Goal: Contribute content: Add original content to the website for others to see

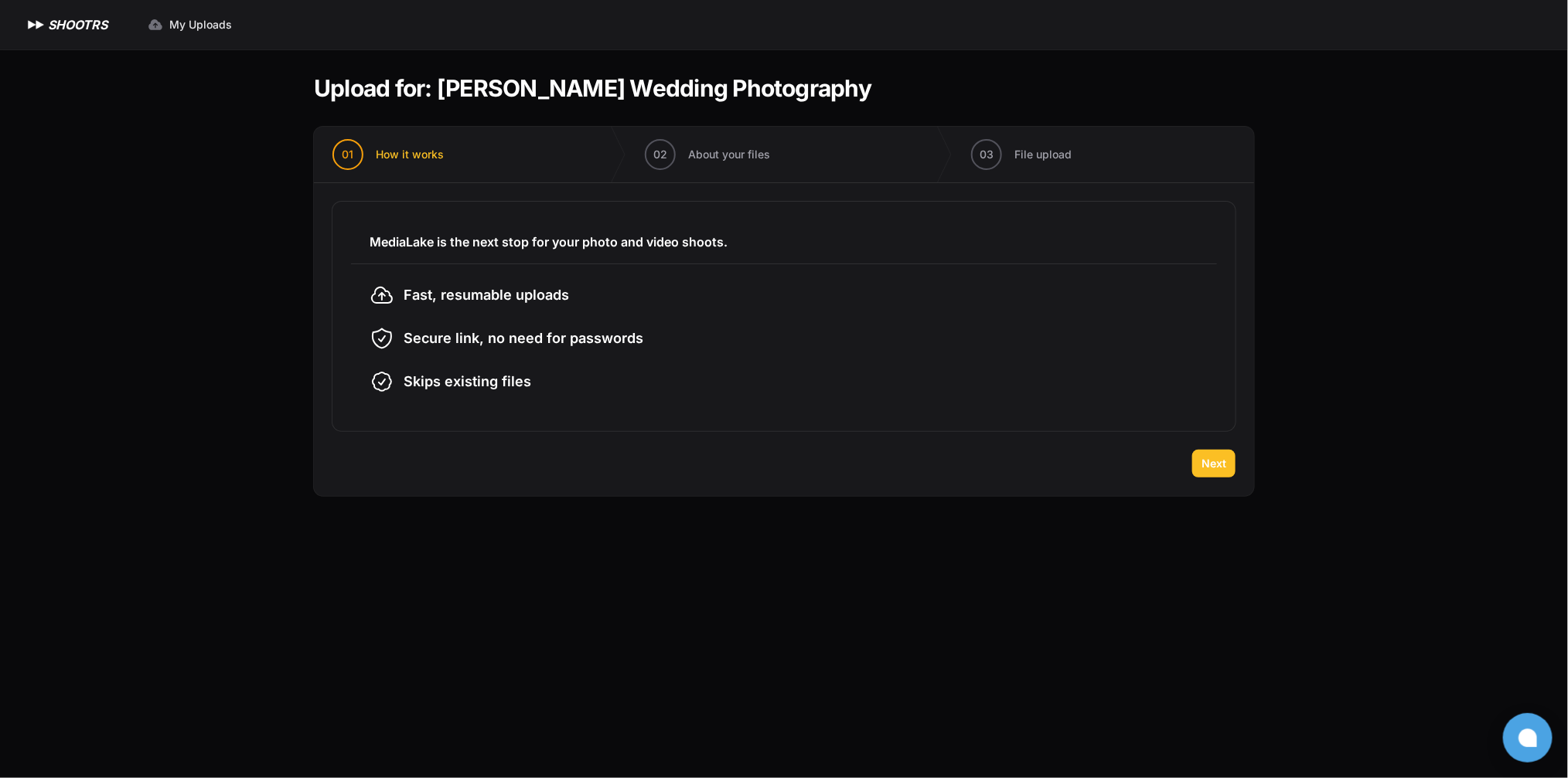
click at [1220, 454] on button "Next" at bounding box center [1214, 463] width 43 height 28
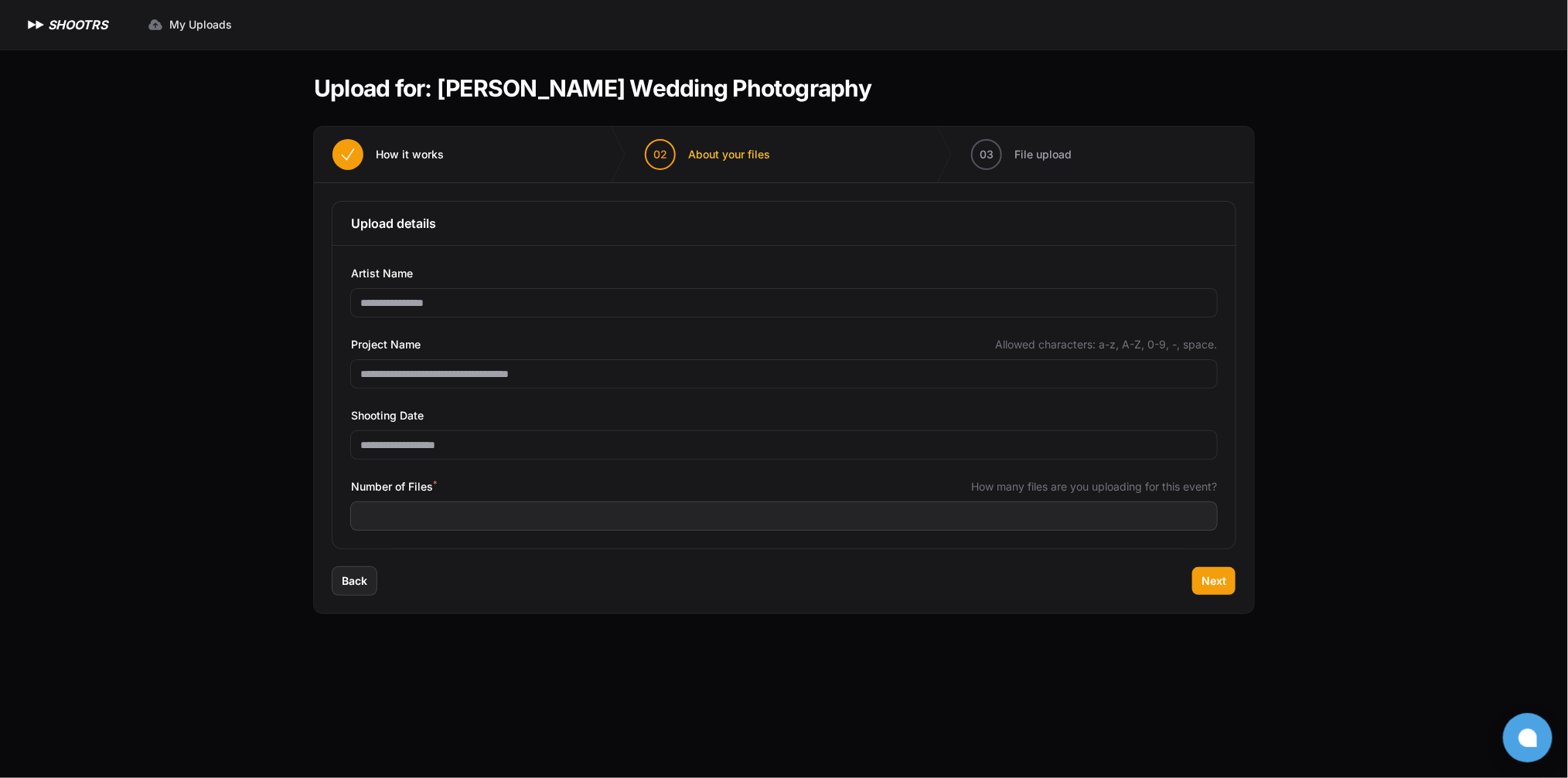
click at [401, 159] on span "How it works" at bounding box center [410, 154] width 68 height 15
click at [360, 583] on span "Back" at bounding box center [354, 581] width 26 height 15
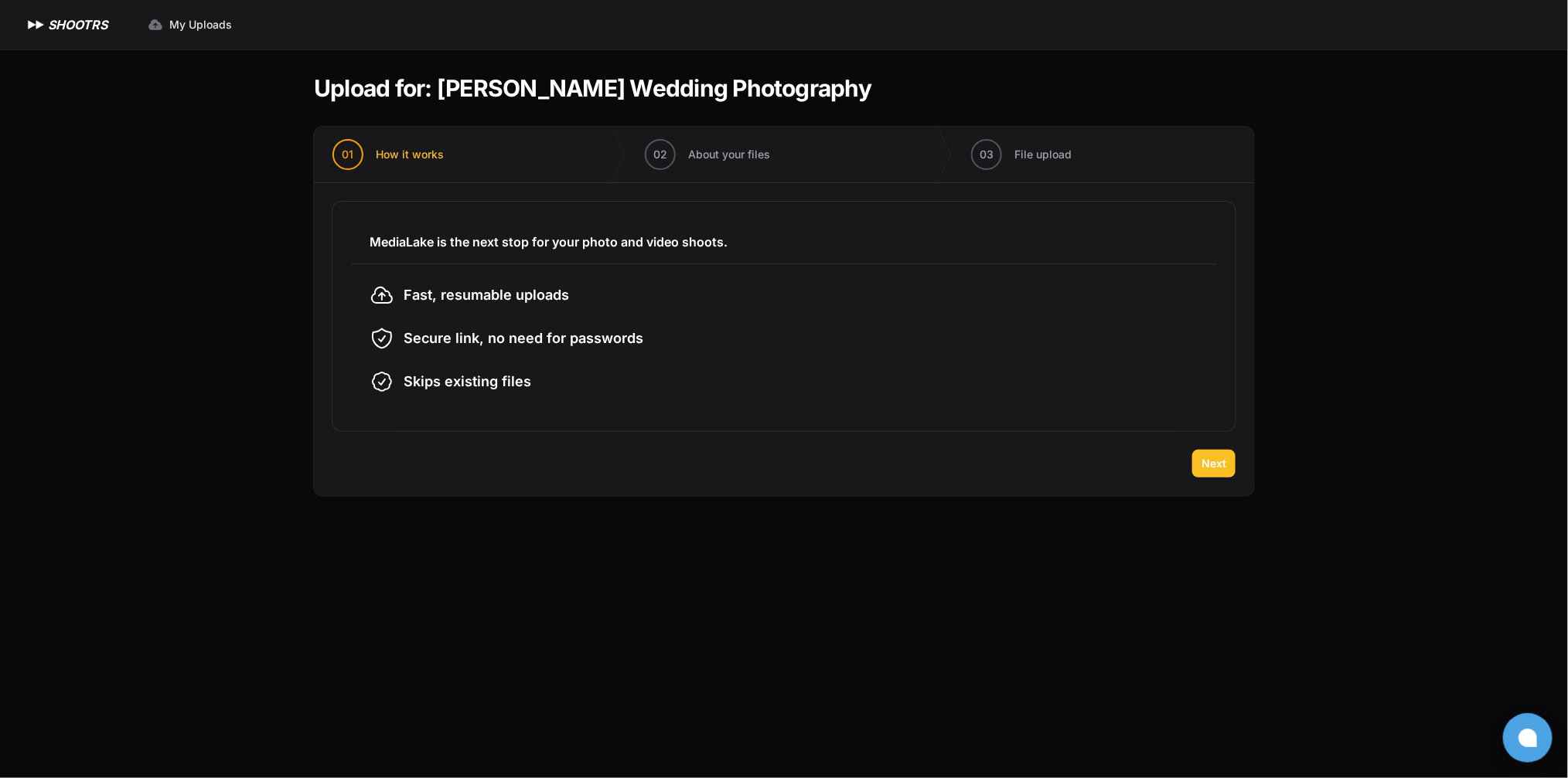
click at [1228, 467] on button "Next" at bounding box center [1214, 463] width 43 height 28
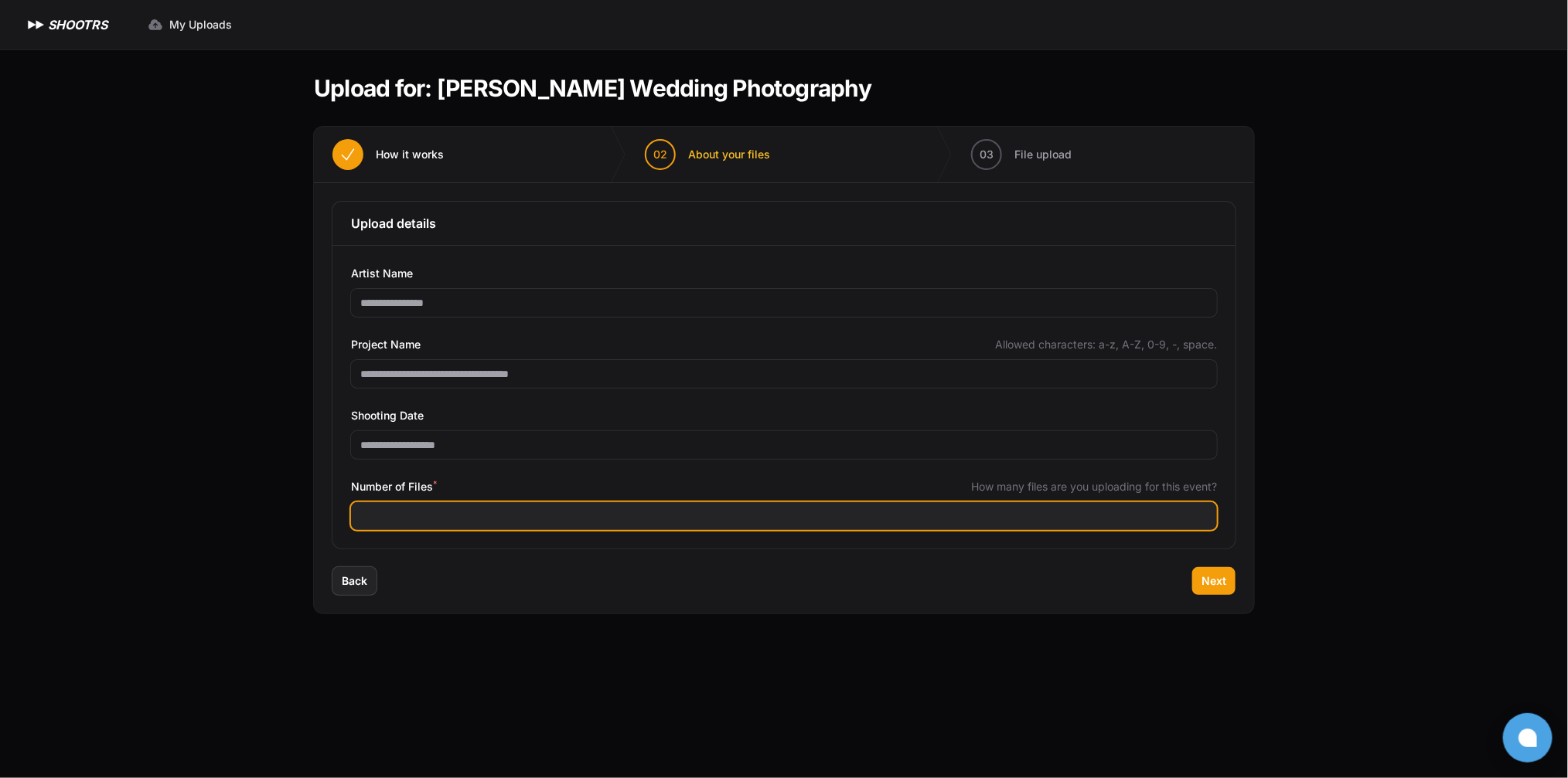
click at [492, 504] on input "Number of Files *" at bounding box center [784, 516] width 866 height 28
type input "****"
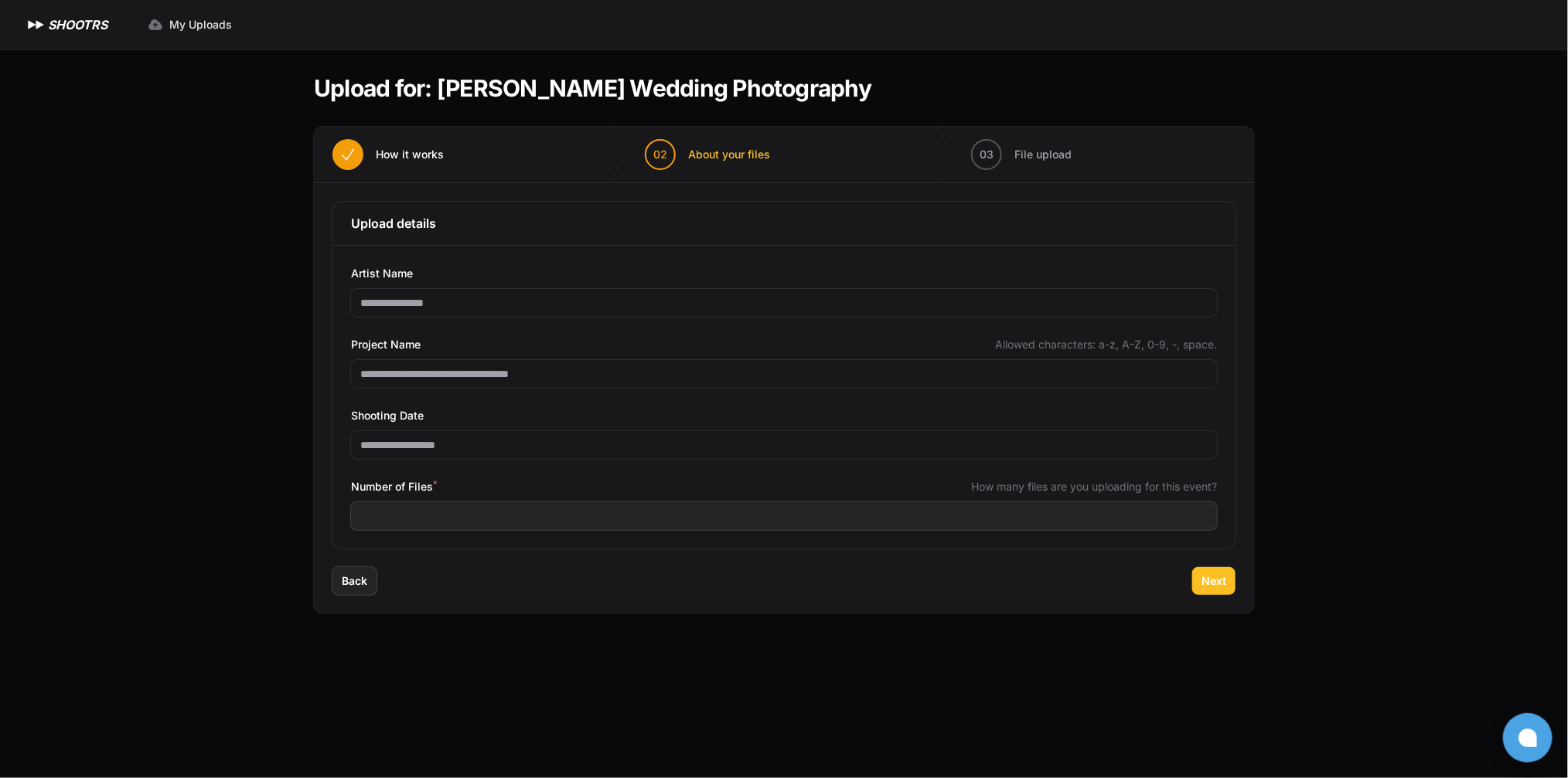
click at [1205, 579] on span "Next" at bounding box center [1215, 581] width 25 height 15
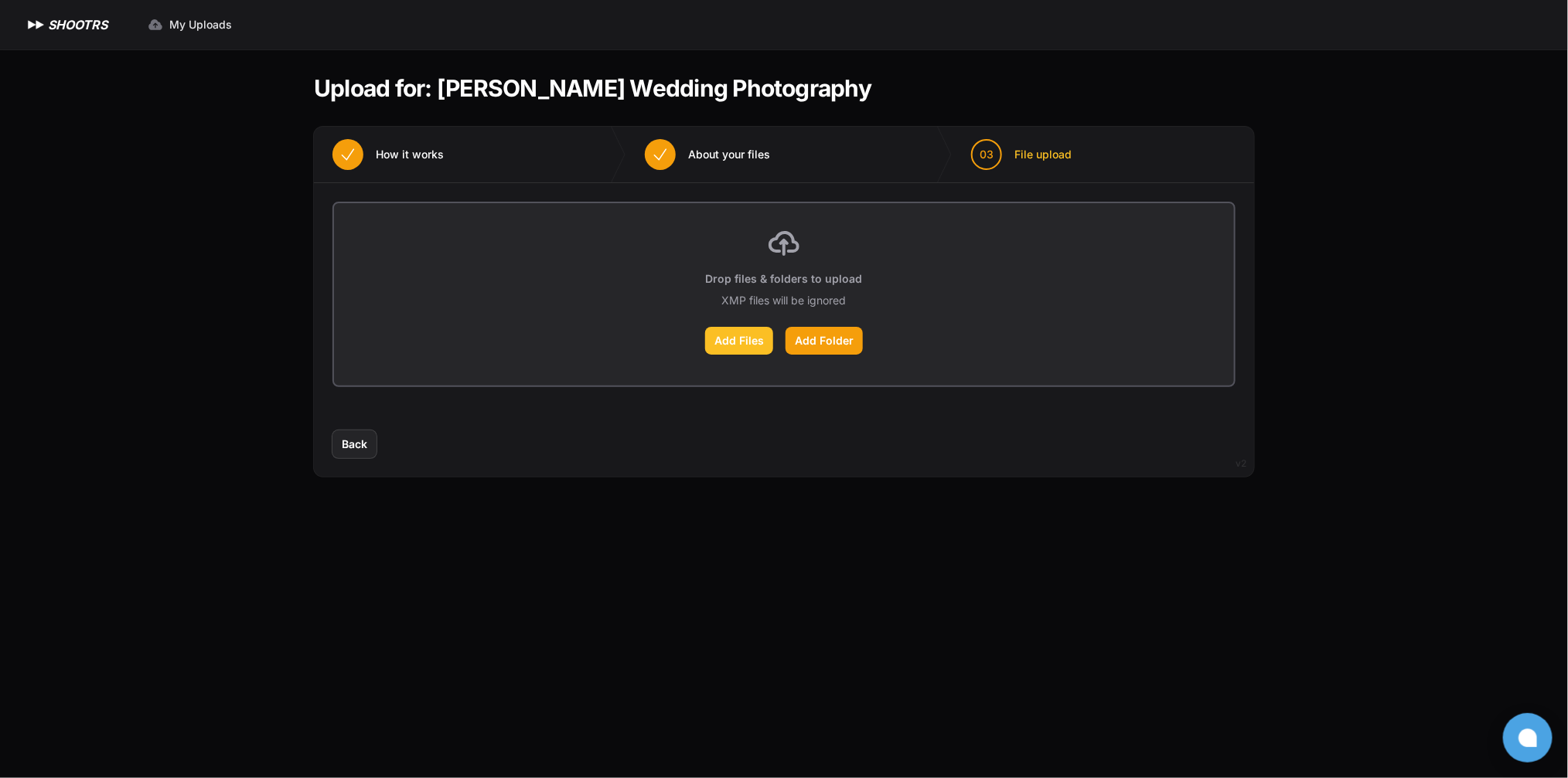
click at [744, 331] on label "Add Files" at bounding box center [738, 340] width 68 height 28
click at [0, 0] on input "Add Files" at bounding box center [0, 0] width 0 height 0
